Goal: Task Accomplishment & Management: Use online tool/utility

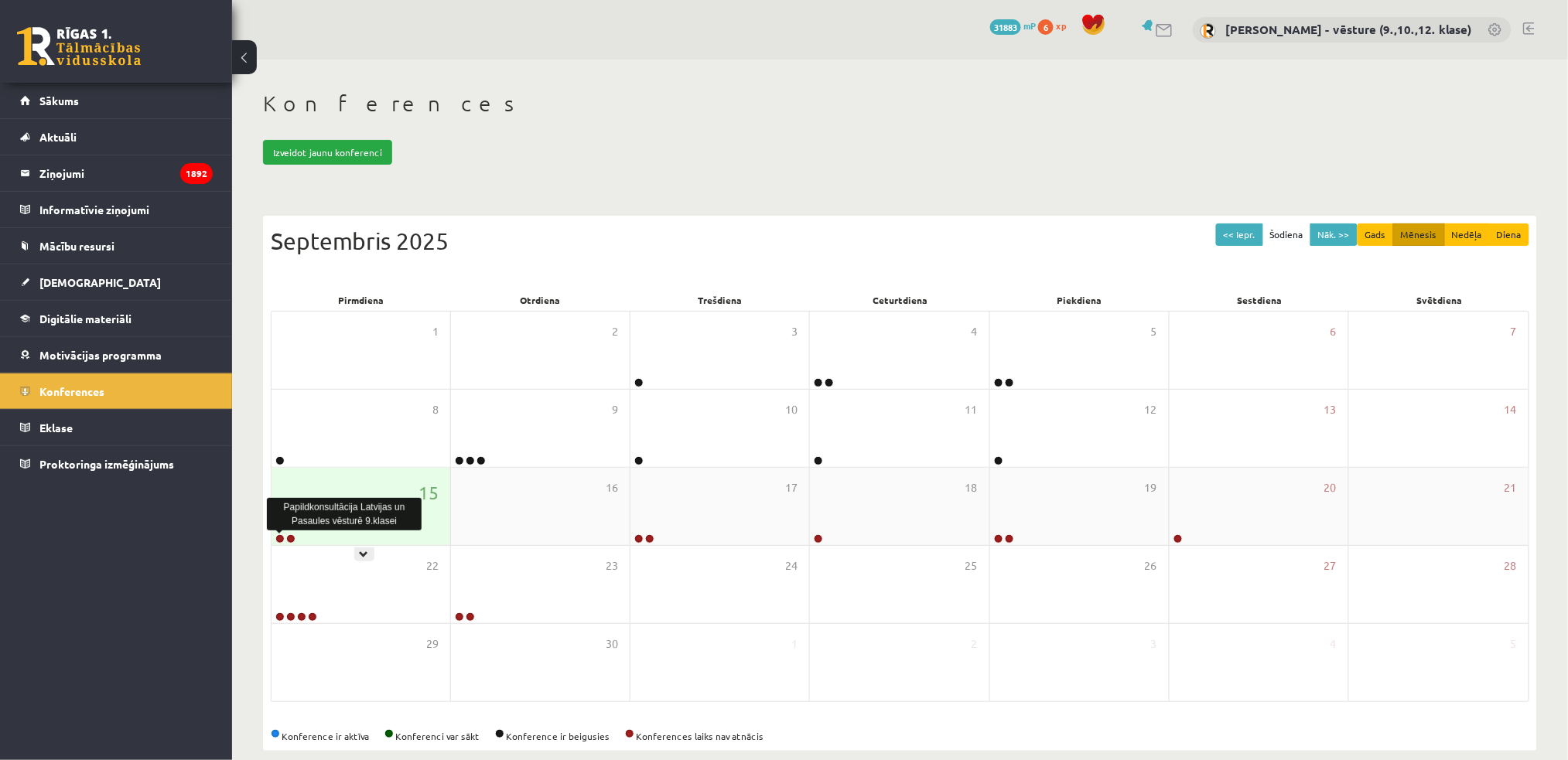
click at [279, 540] on link at bounding box center [280, 539] width 9 height 9
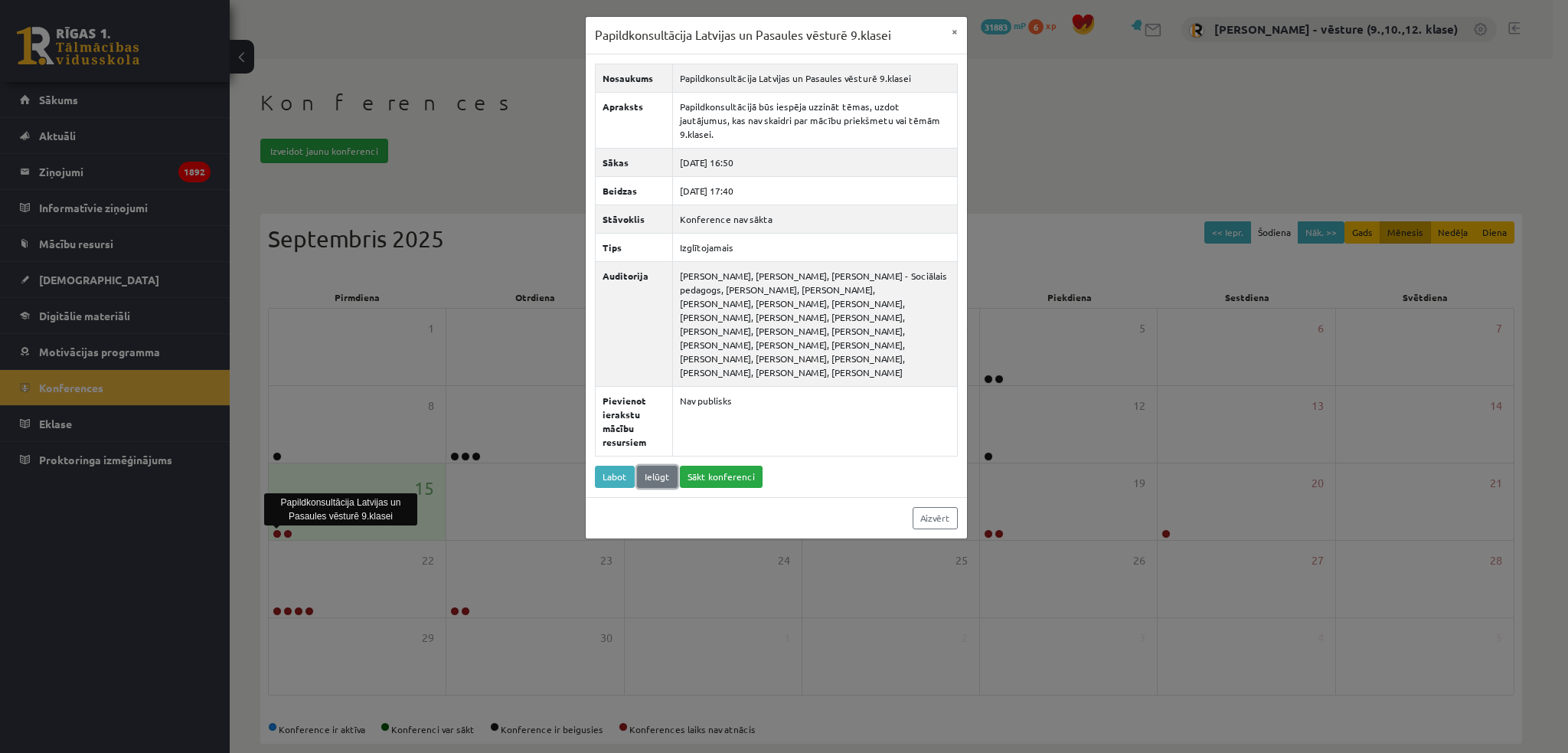
click at [656, 465] on link "Ielūgt" at bounding box center [658, 477] width 41 height 22
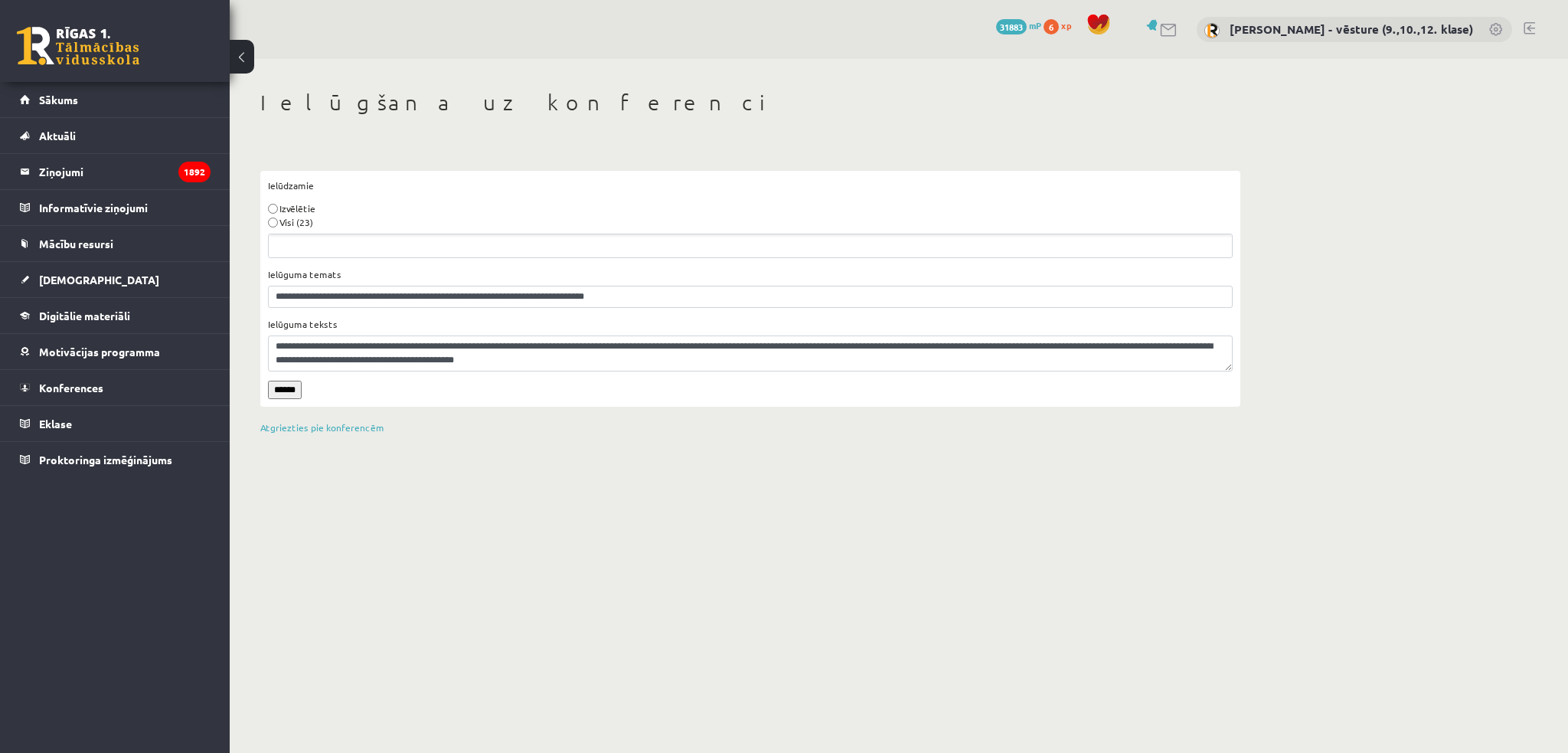
click at [300, 226] on label "Visi (23)" at bounding box center [296, 222] width 34 height 14
click at [289, 393] on input "******" at bounding box center [285, 390] width 34 height 18
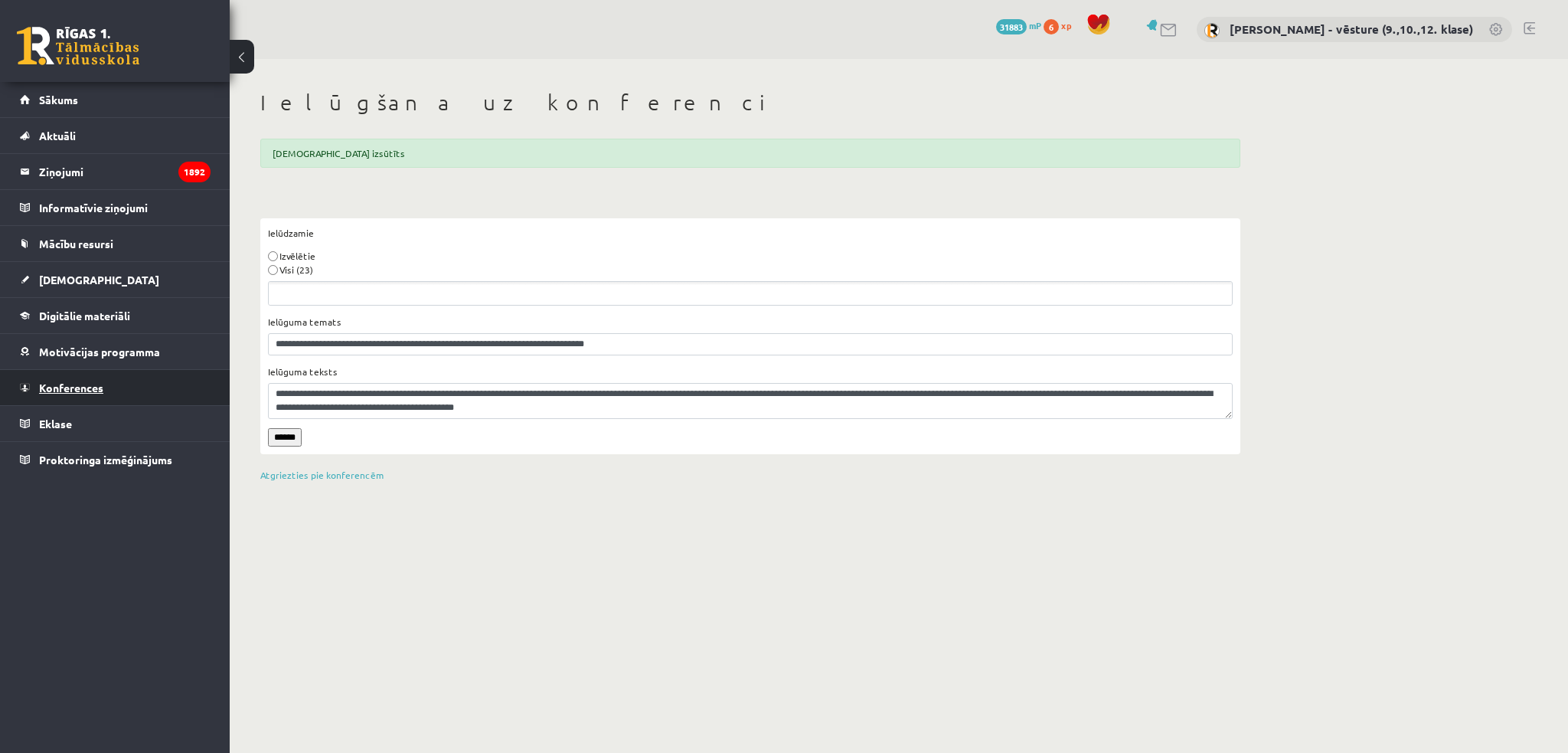
click at [102, 382] on span "Konferences" at bounding box center [71, 387] width 64 height 14
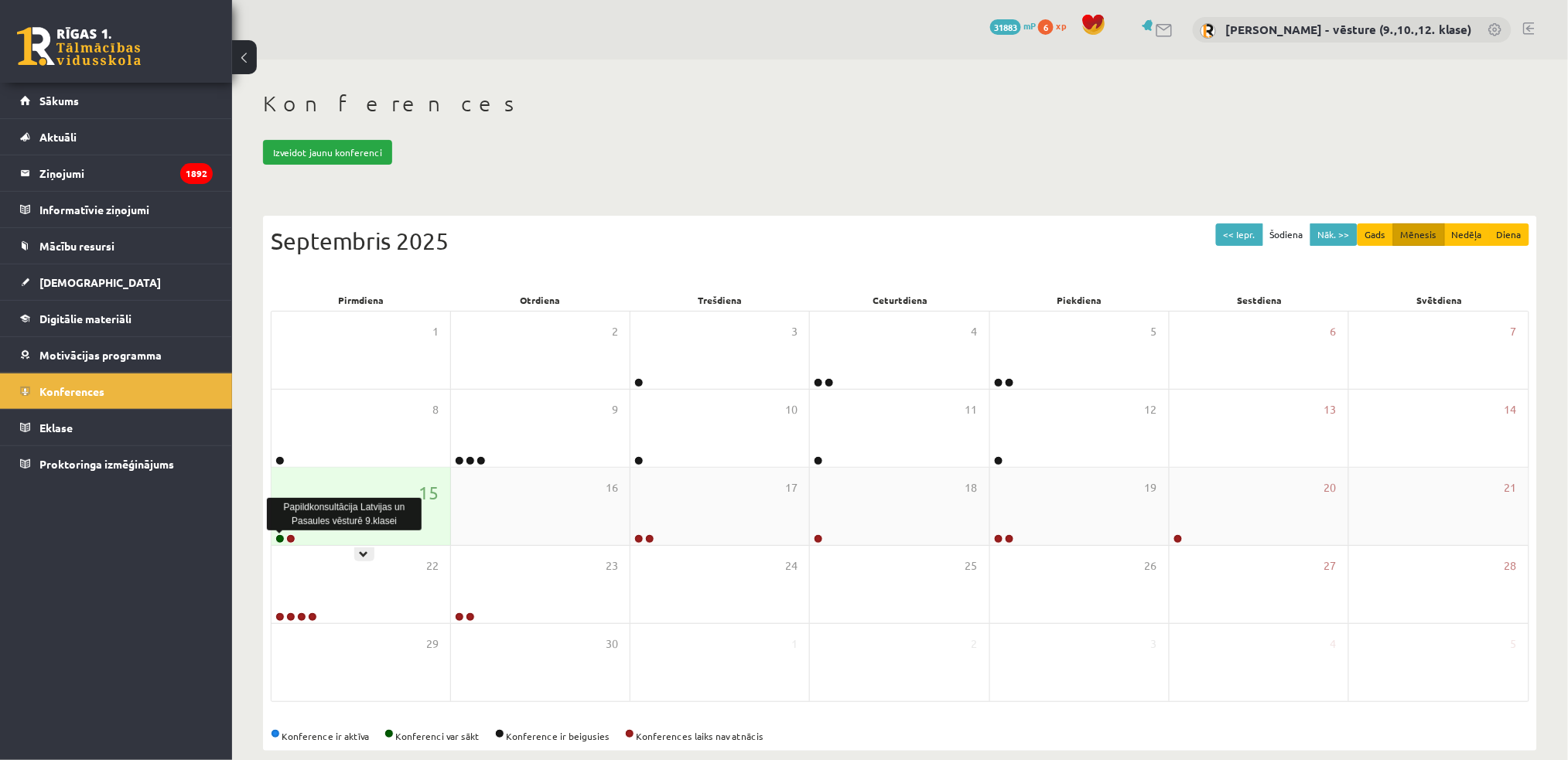
click at [282, 535] on link at bounding box center [280, 539] width 9 height 9
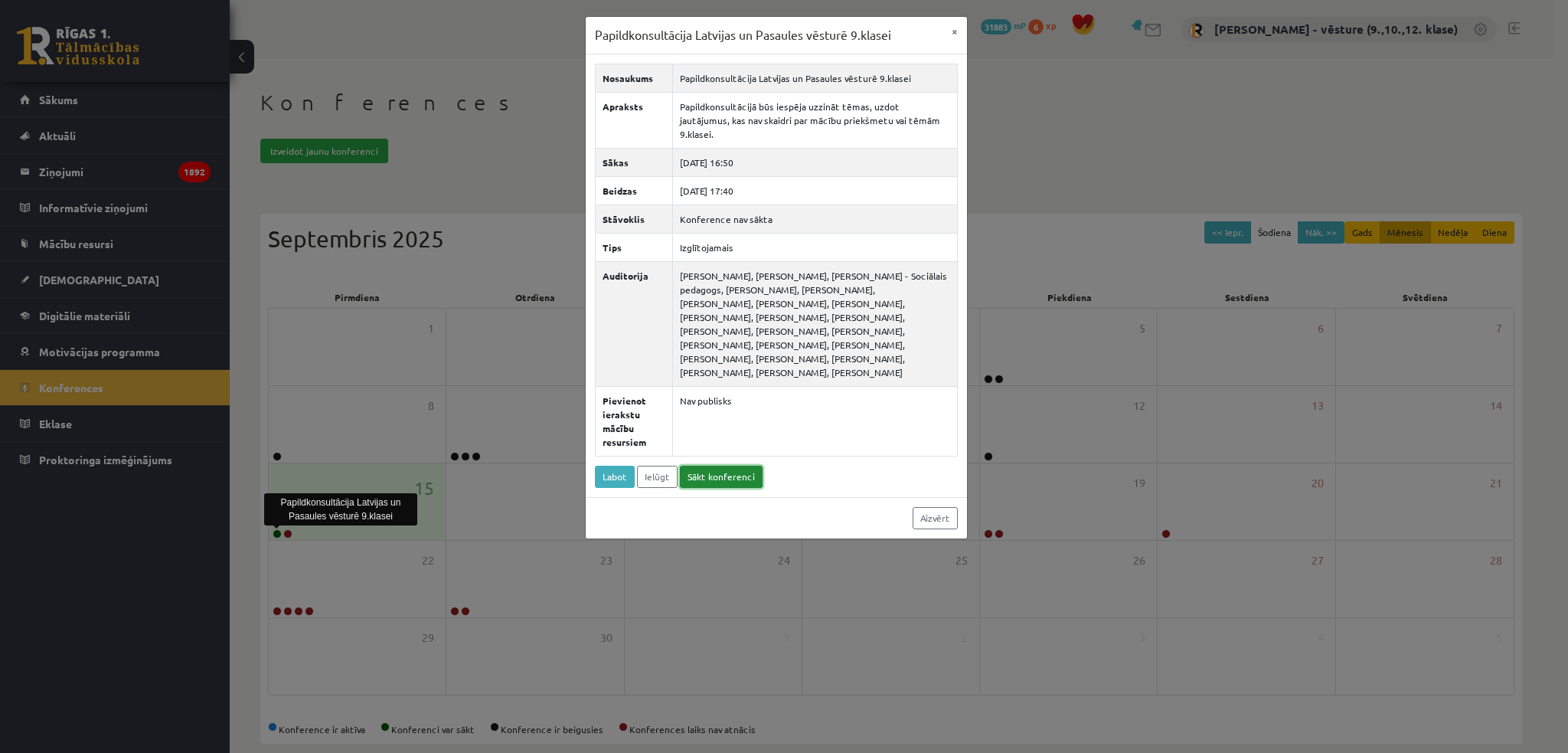
click at [736, 465] on link "Sākt konferenci" at bounding box center [721, 477] width 83 height 22
click at [950, 28] on button "×" at bounding box center [954, 31] width 25 height 29
